Goal: Information Seeking & Learning: Learn about a topic

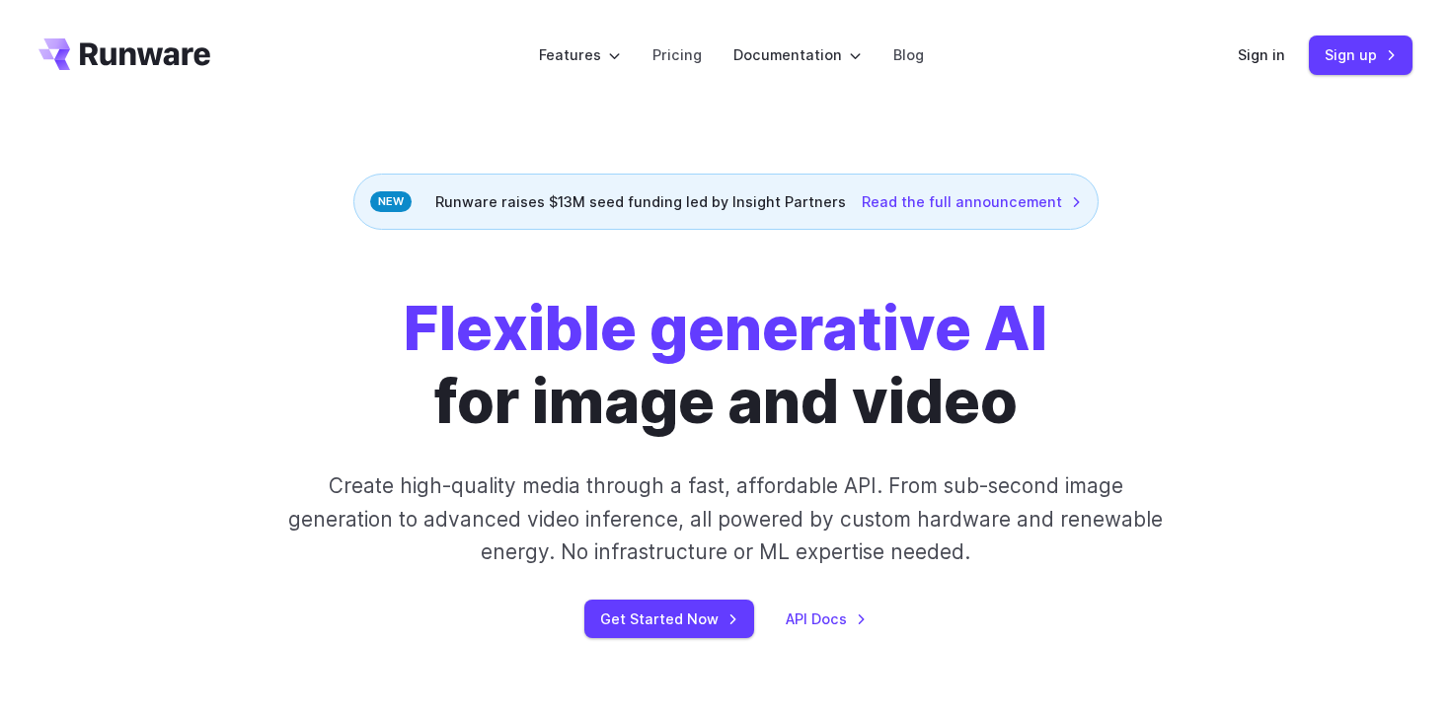
click at [162, 49] on icon "Go to /" at bounding box center [145, 53] width 130 height 23
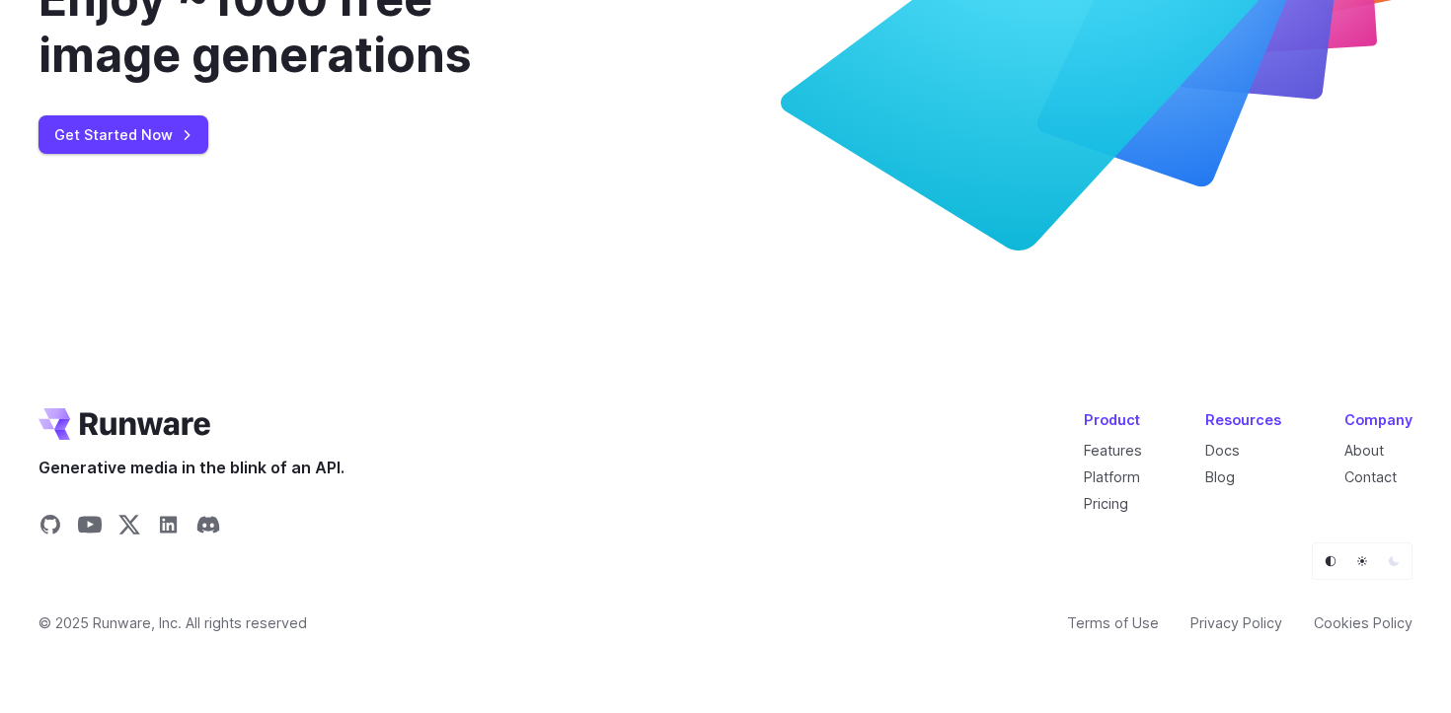
scroll to position [7603, 0]
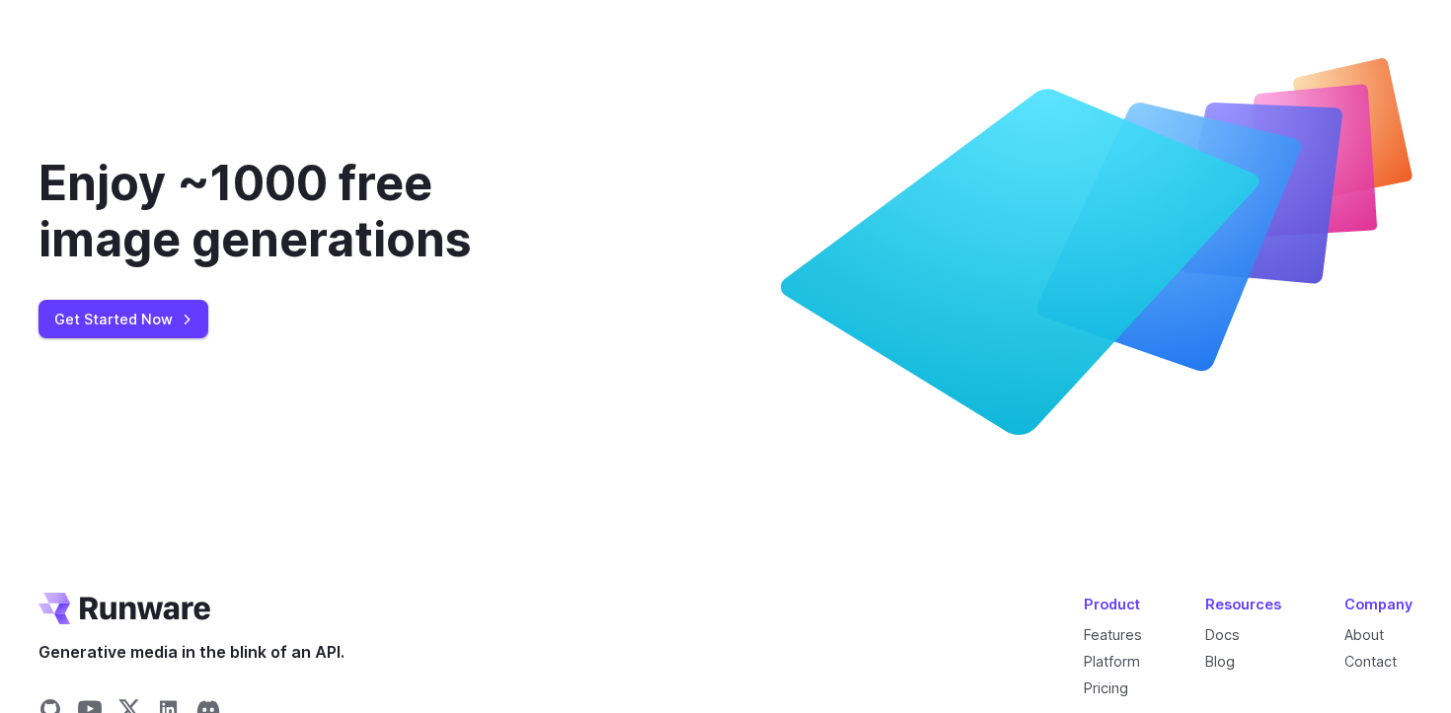
scroll to position [7603, 0]
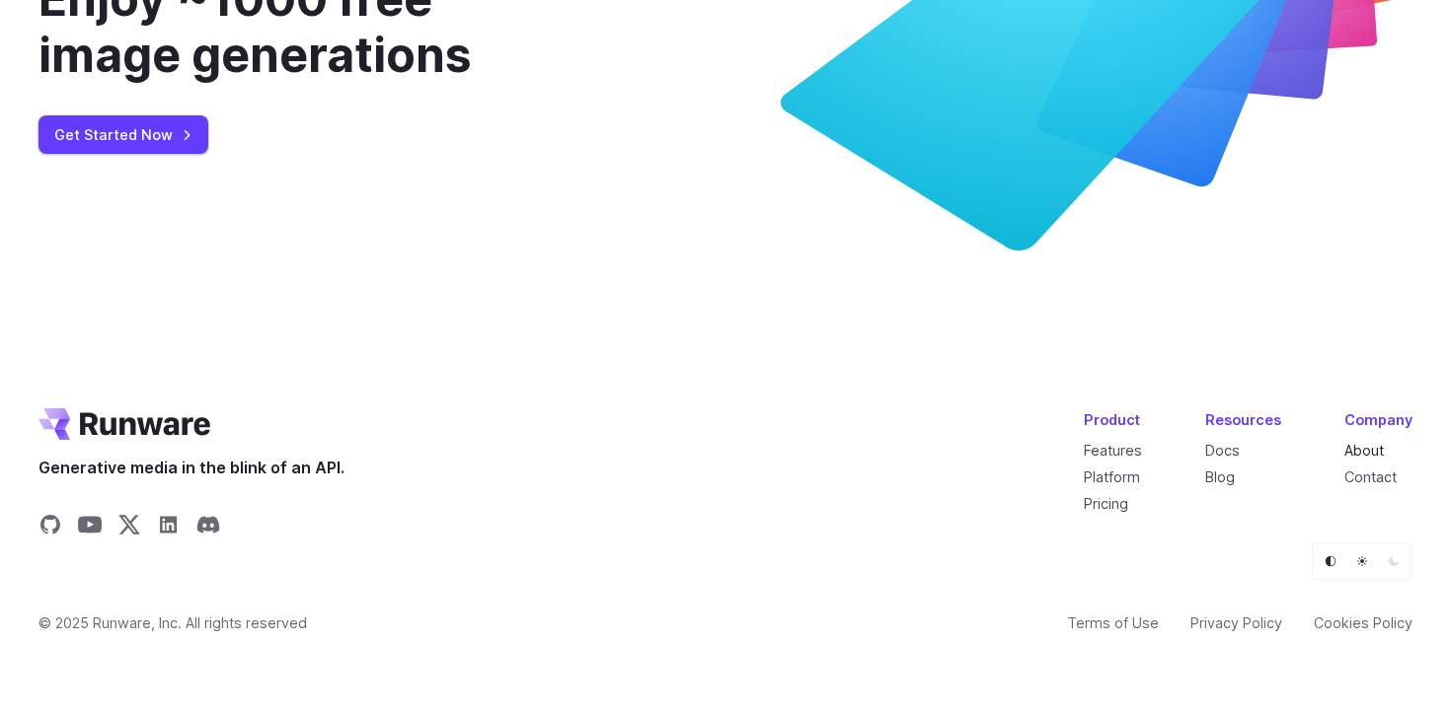
click at [1363, 450] on link "About" at bounding box center [1363, 450] width 39 height 17
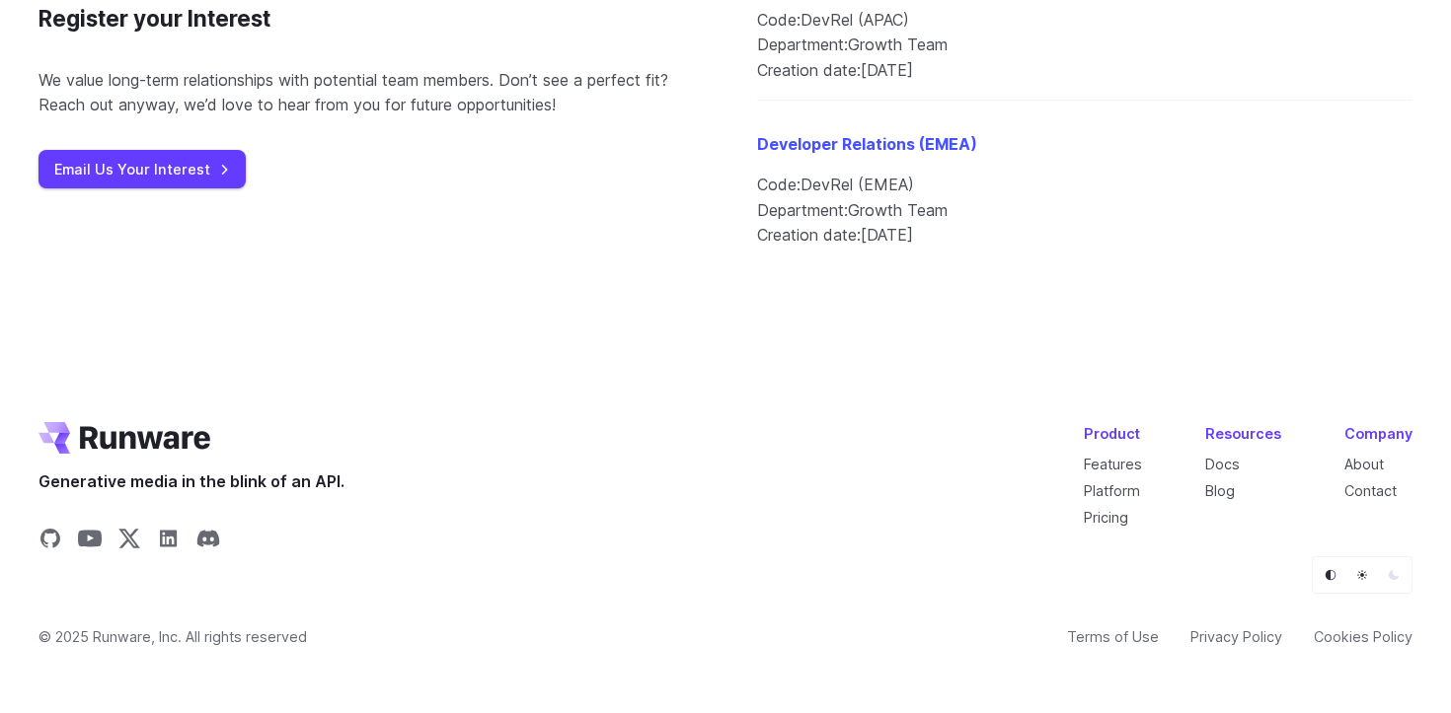
scroll to position [2498, 0]
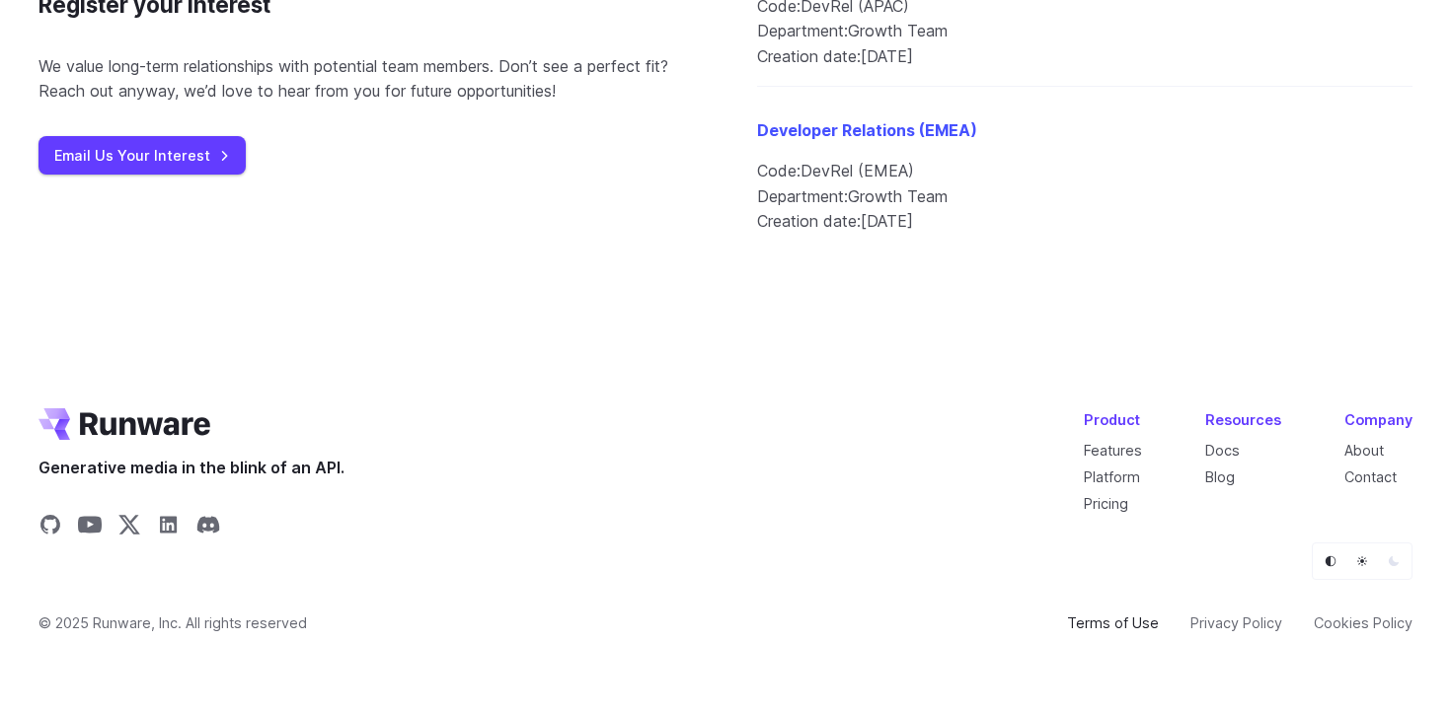
click at [1119, 630] on link "Terms of Use" at bounding box center [1113, 623] width 92 height 23
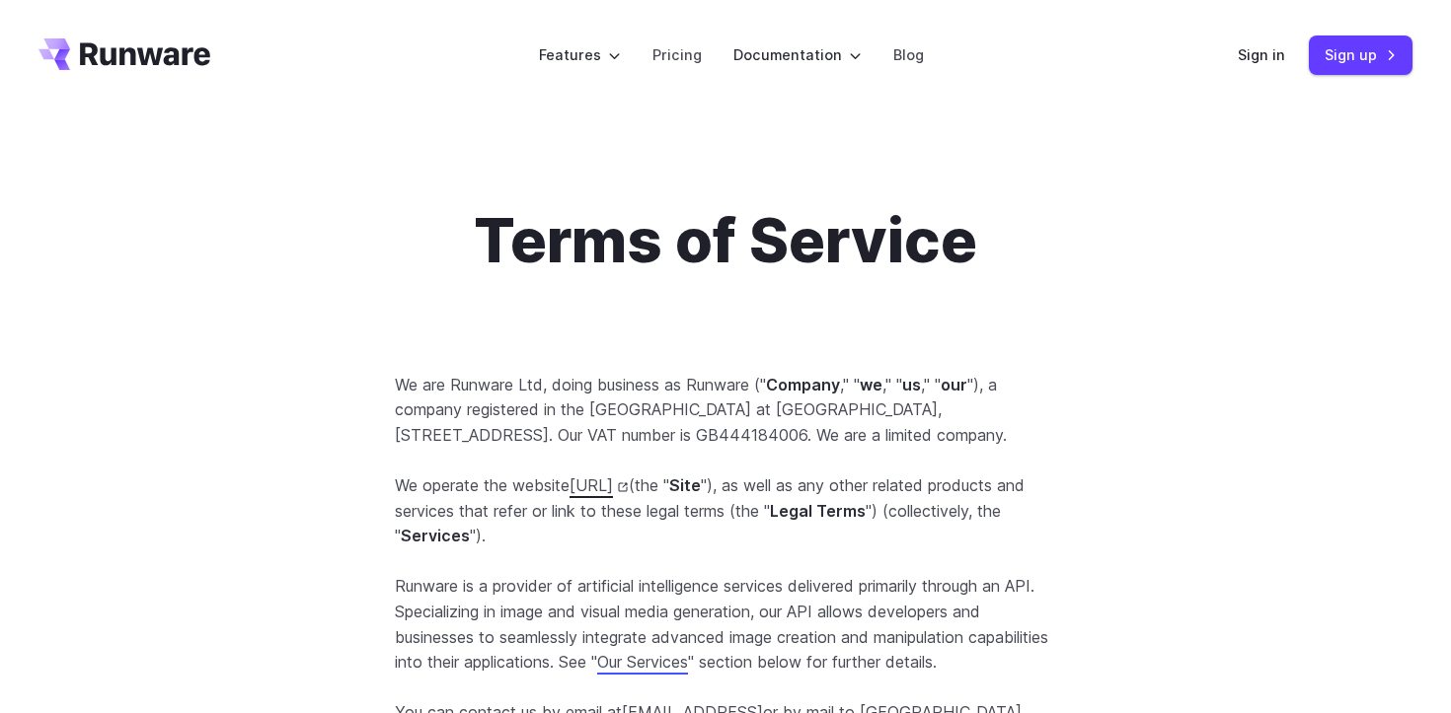
click at [629, 495] on link "https://runware.ai" at bounding box center [598, 486] width 59 height 20
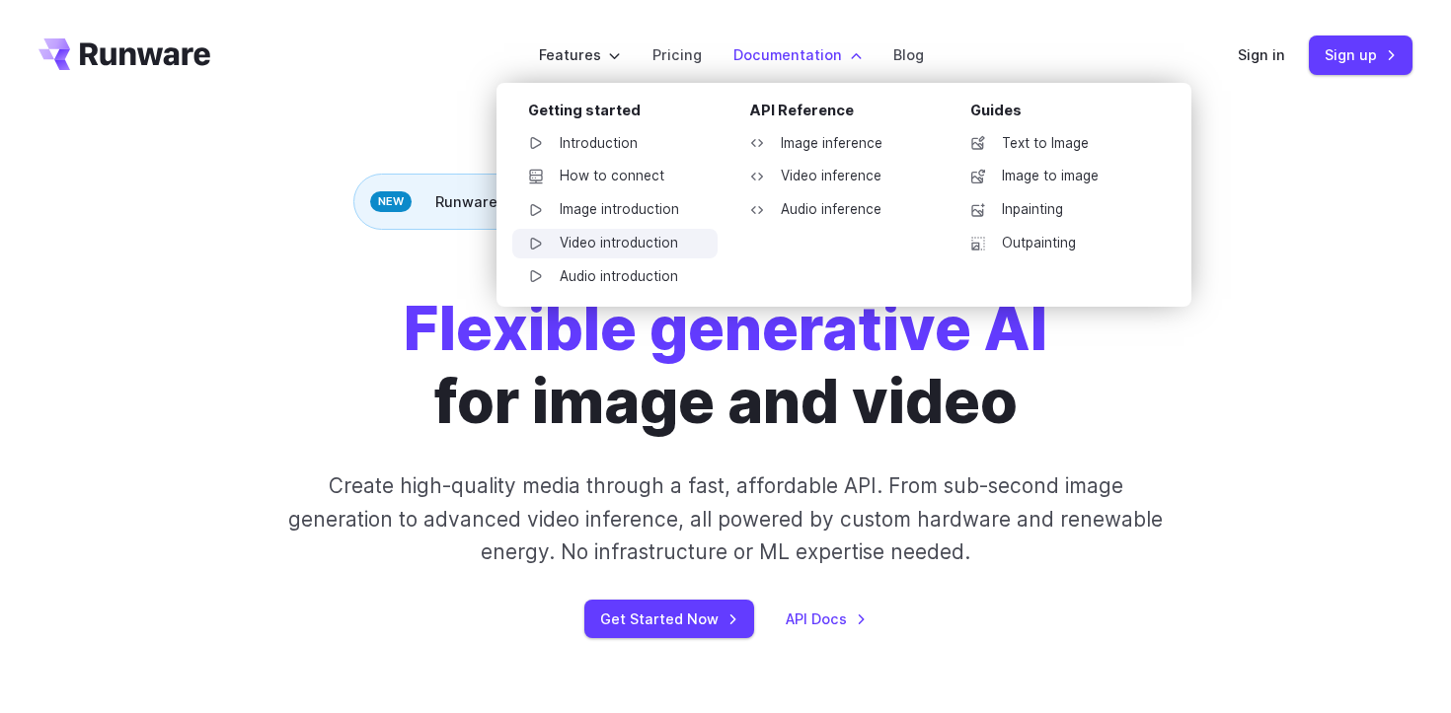
click at [598, 243] on link "Video introduction" at bounding box center [614, 244] width 205 height 30
